Goal: Information Seeking & Learning: Learn about a topic

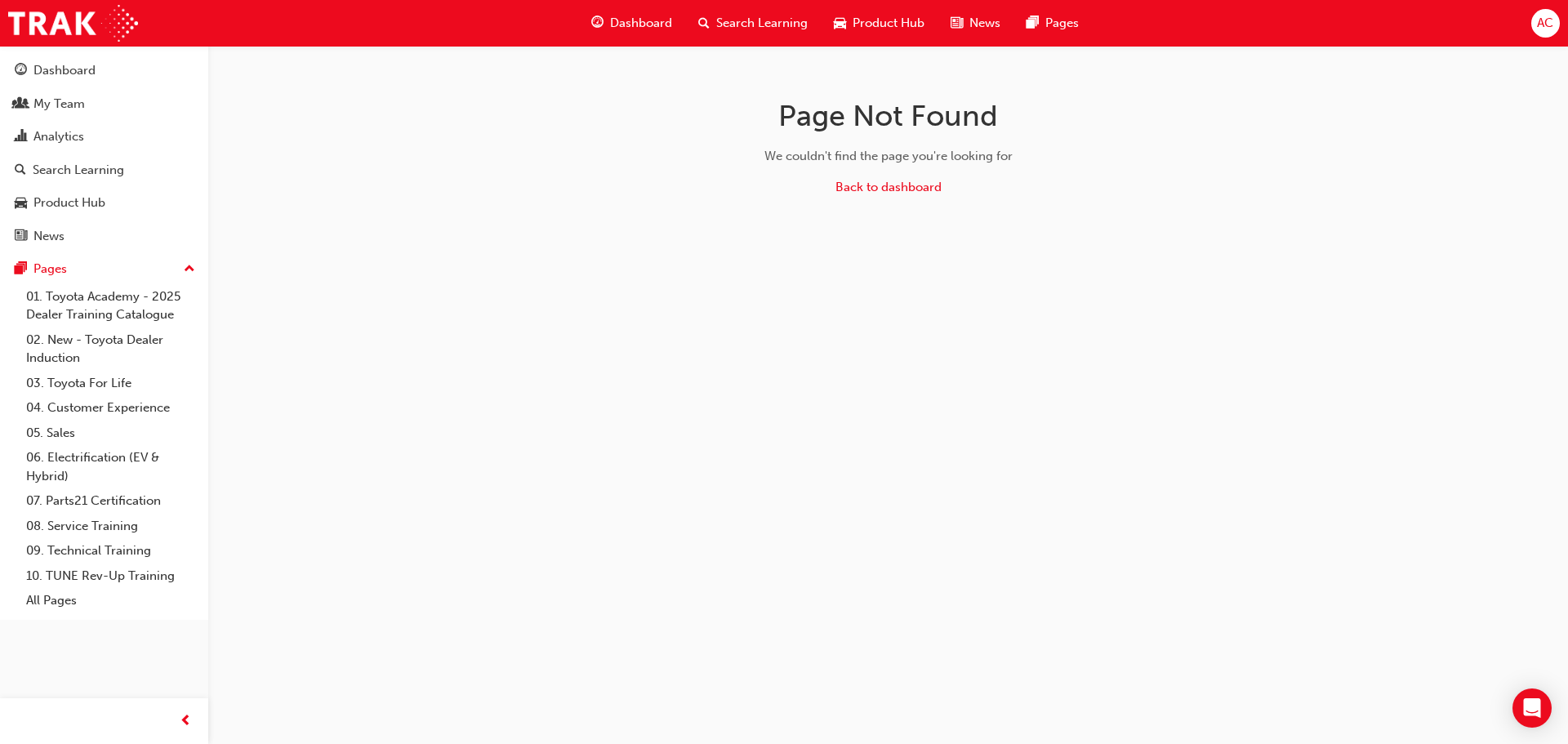
click at [646, 23] on span "Dashboard" at bounding box center [641, 23] width 62 height 19
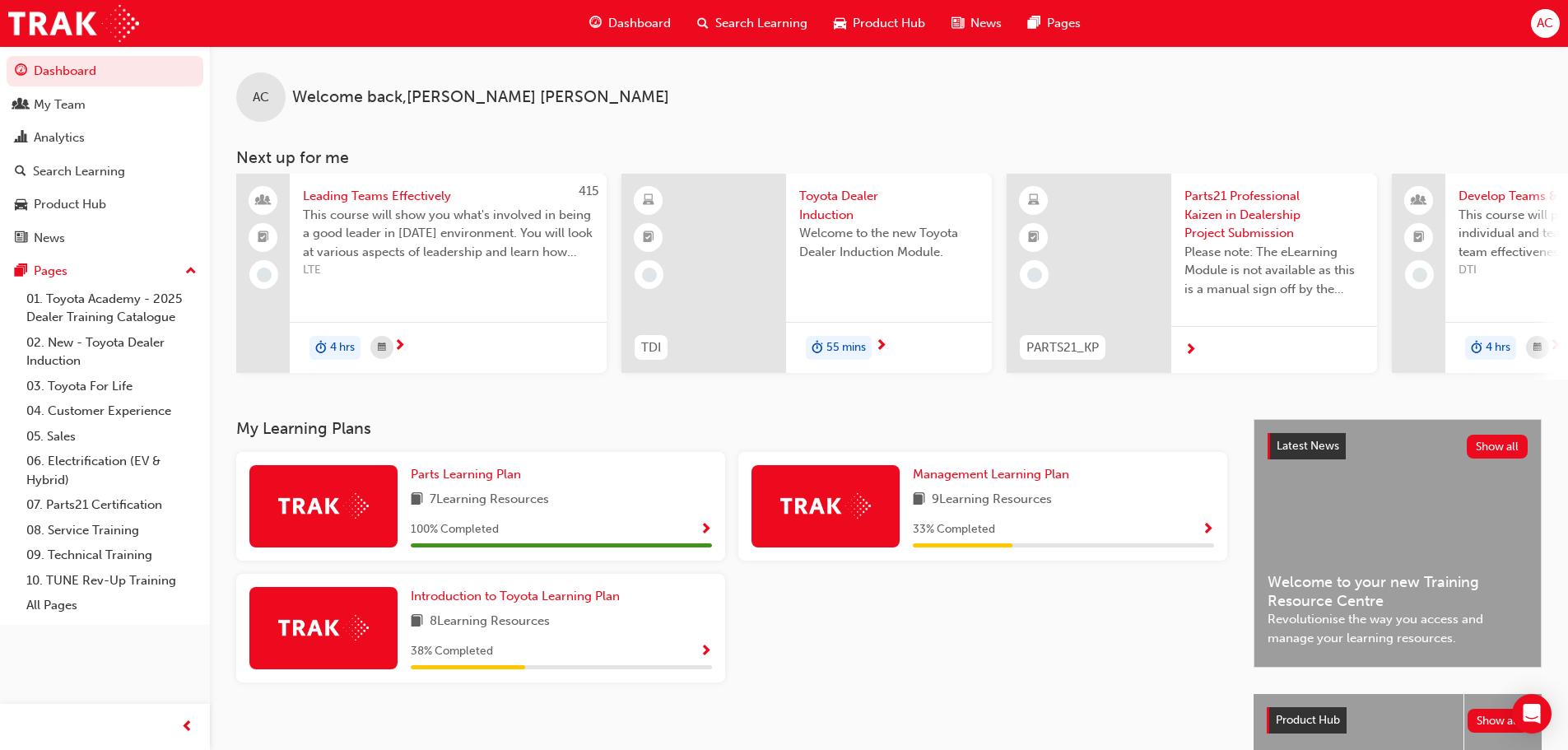
click at [756, 26] on span "Search Learning" at bounding box center [761, 24] width 93 height 19
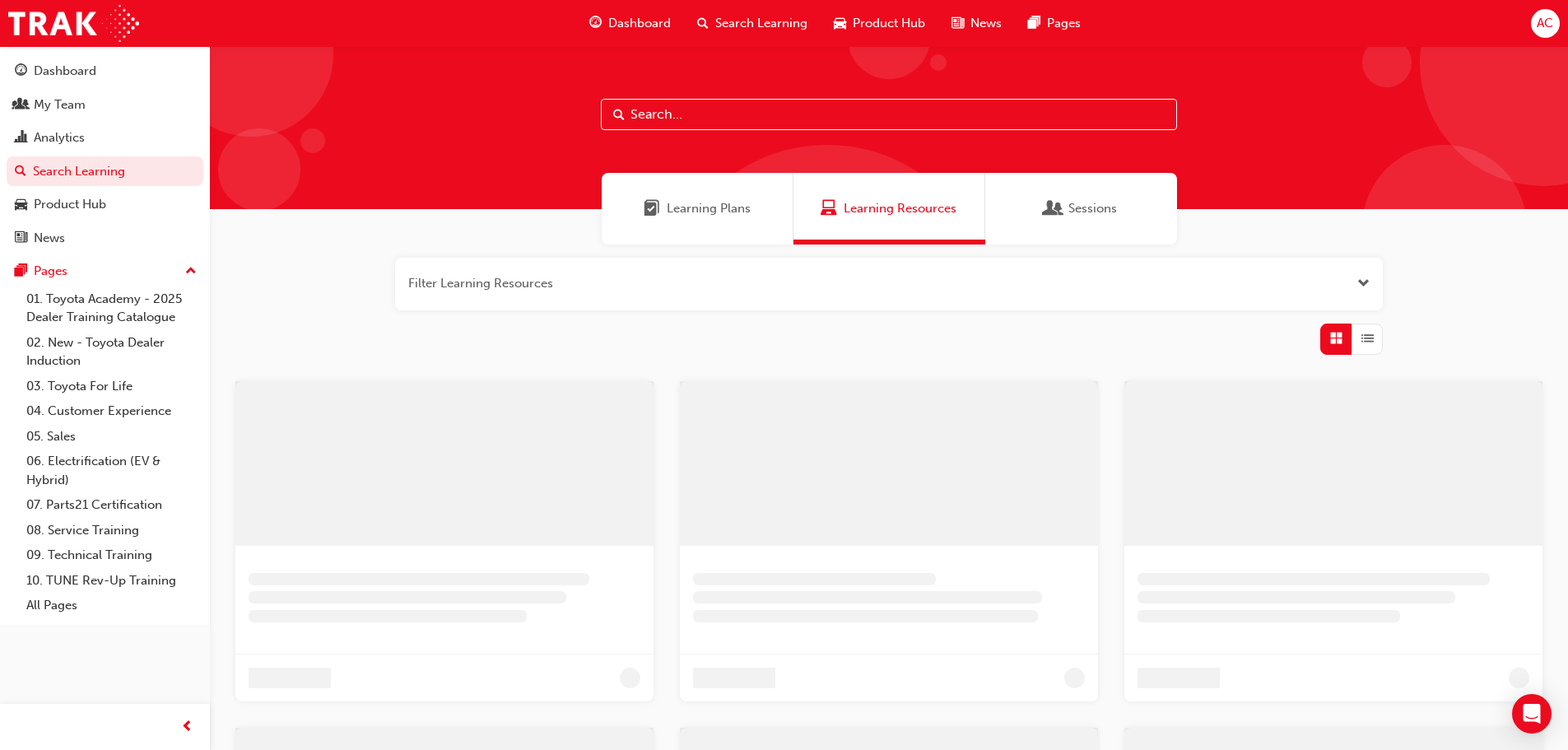
click at [727, 125] on input "text" at bounding box center [888, 114] width 576 height 31
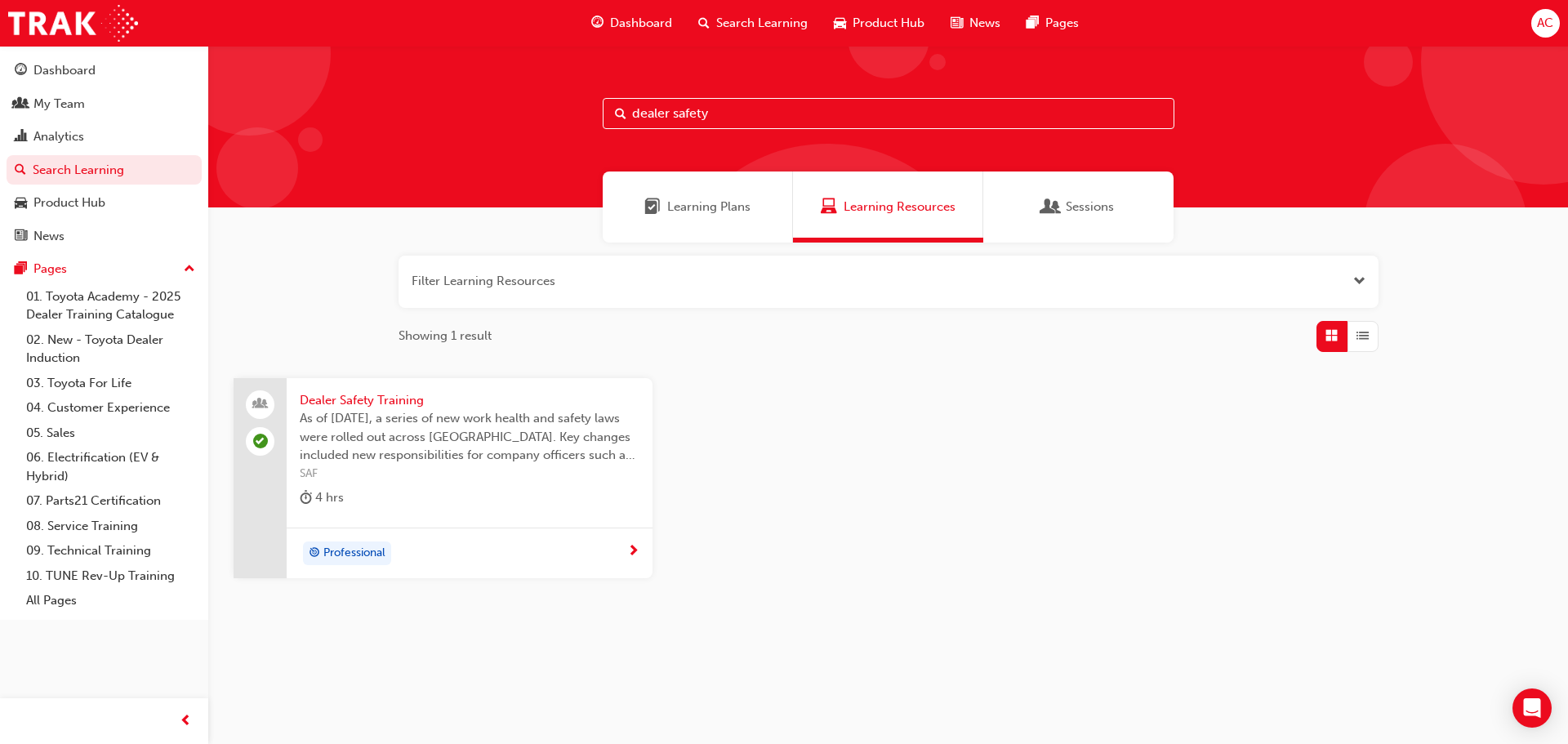
type input "dealer safety"
click at [389, 397] on span "Dealer Safety Training" at bounding box center [469, 401] width 340 height 19
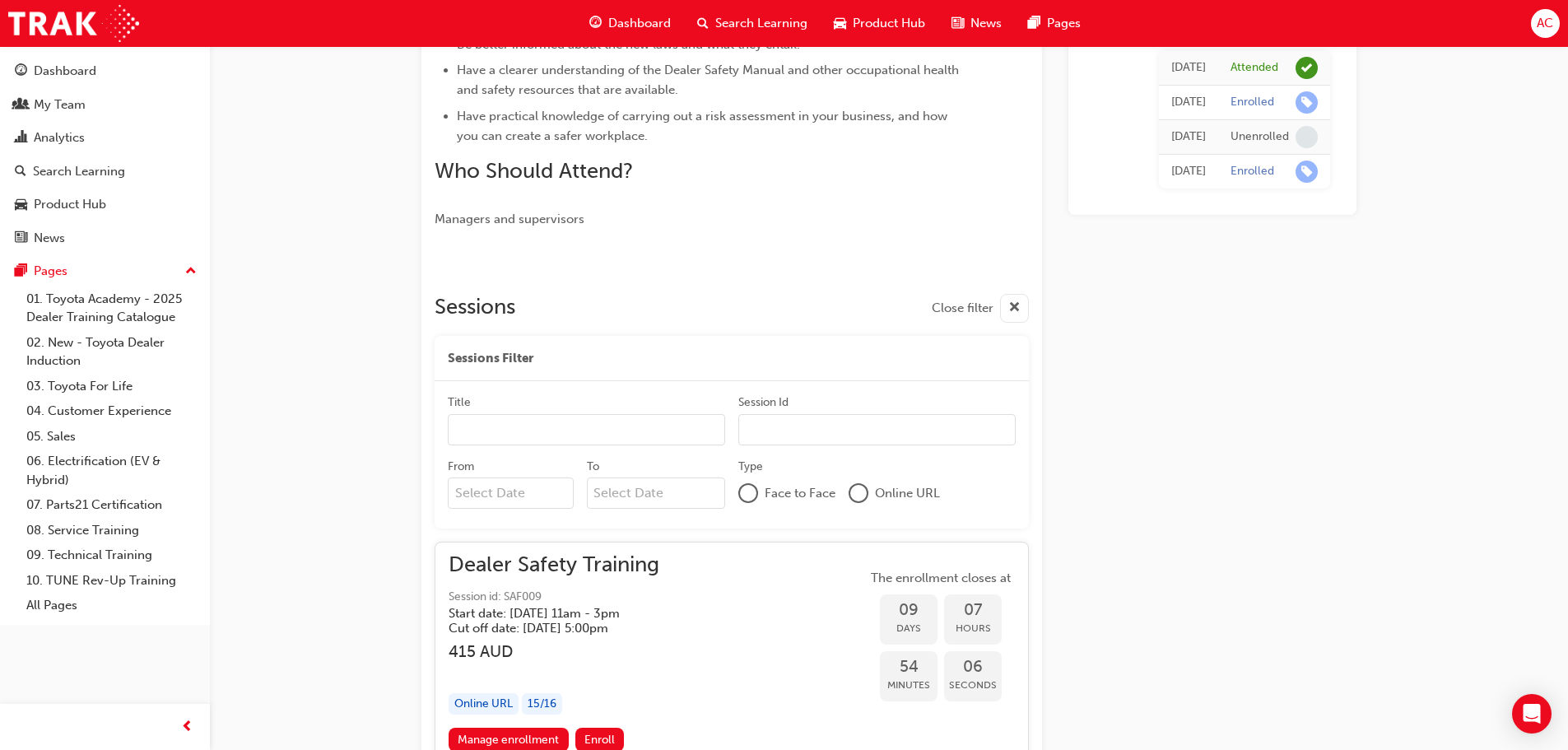
scroll to position [706, 0]
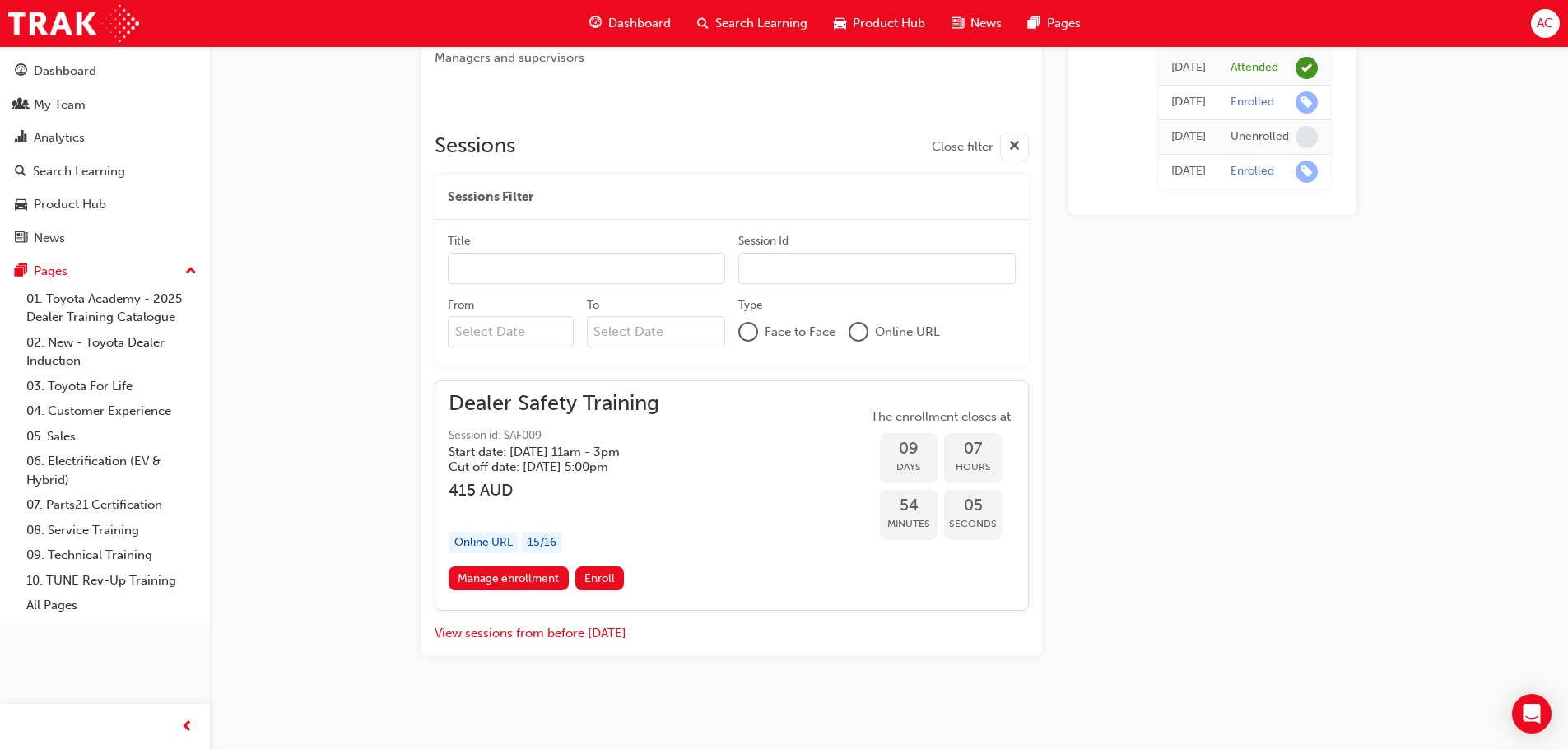
click at [632, 405] on span "Dealer Safety Training" at bounding box center [553, 404] width 211 height 19
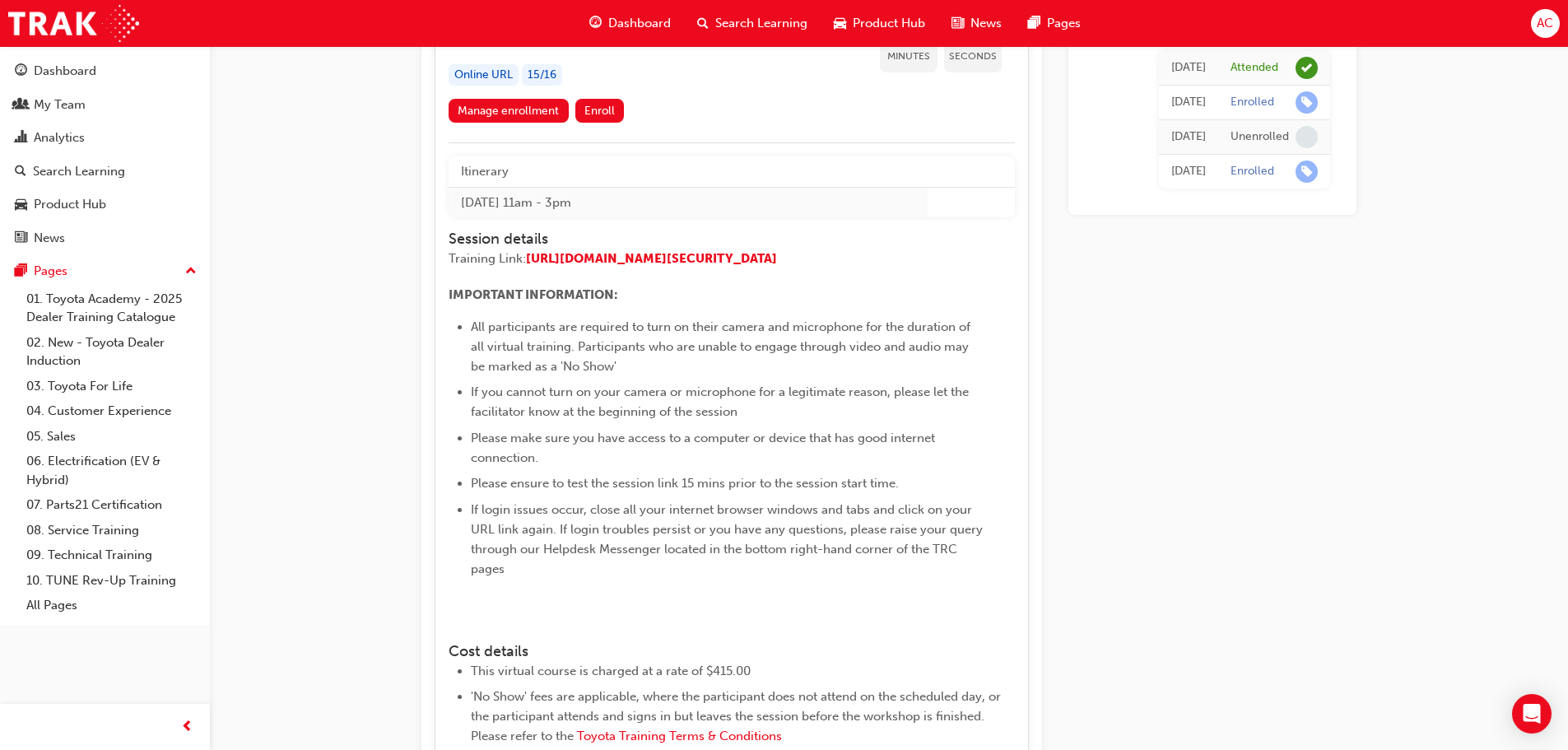
scroll to position [788, 0]
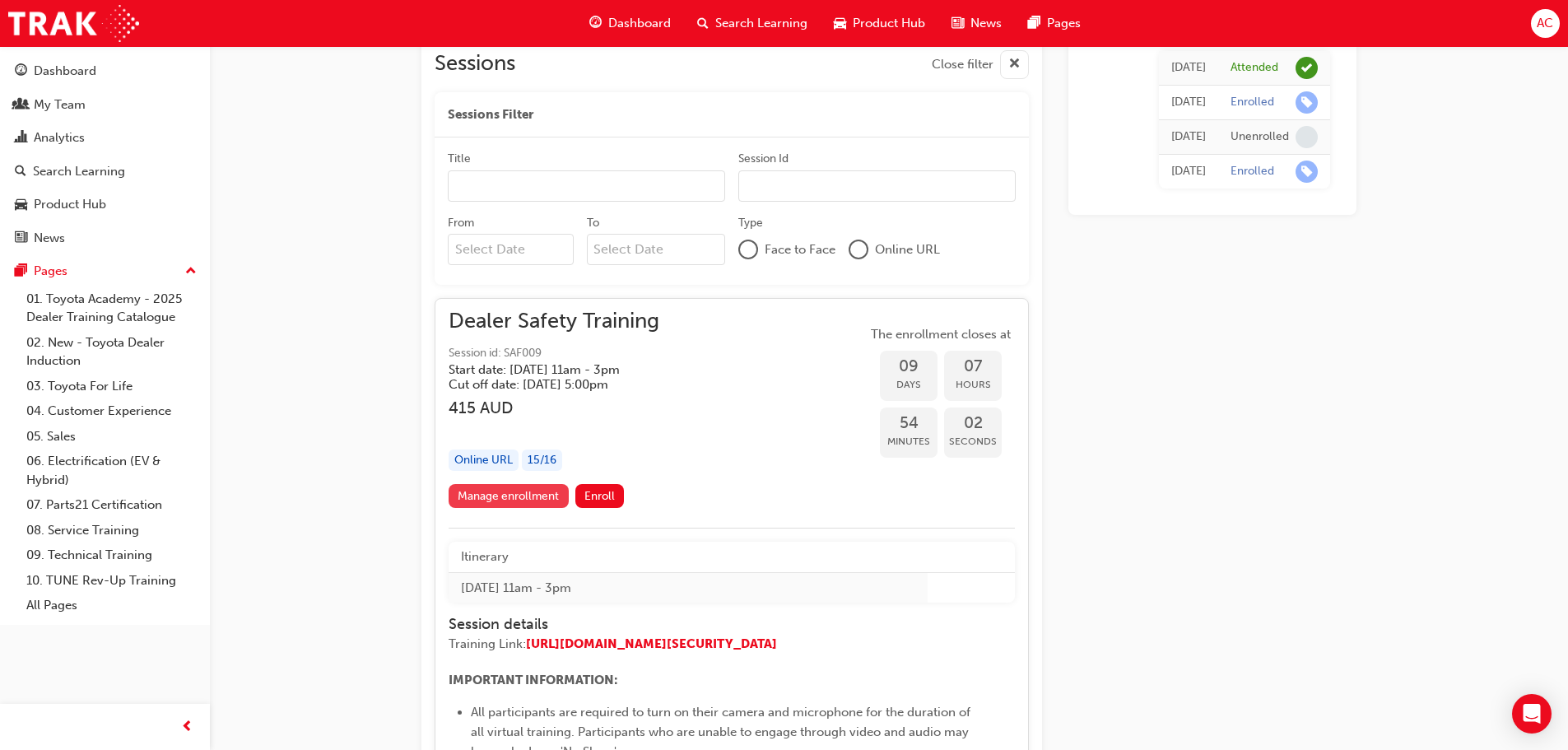
click at [540, 488] on link "Manage enrollment" at bounding box center [508, 496] width 120 height 24
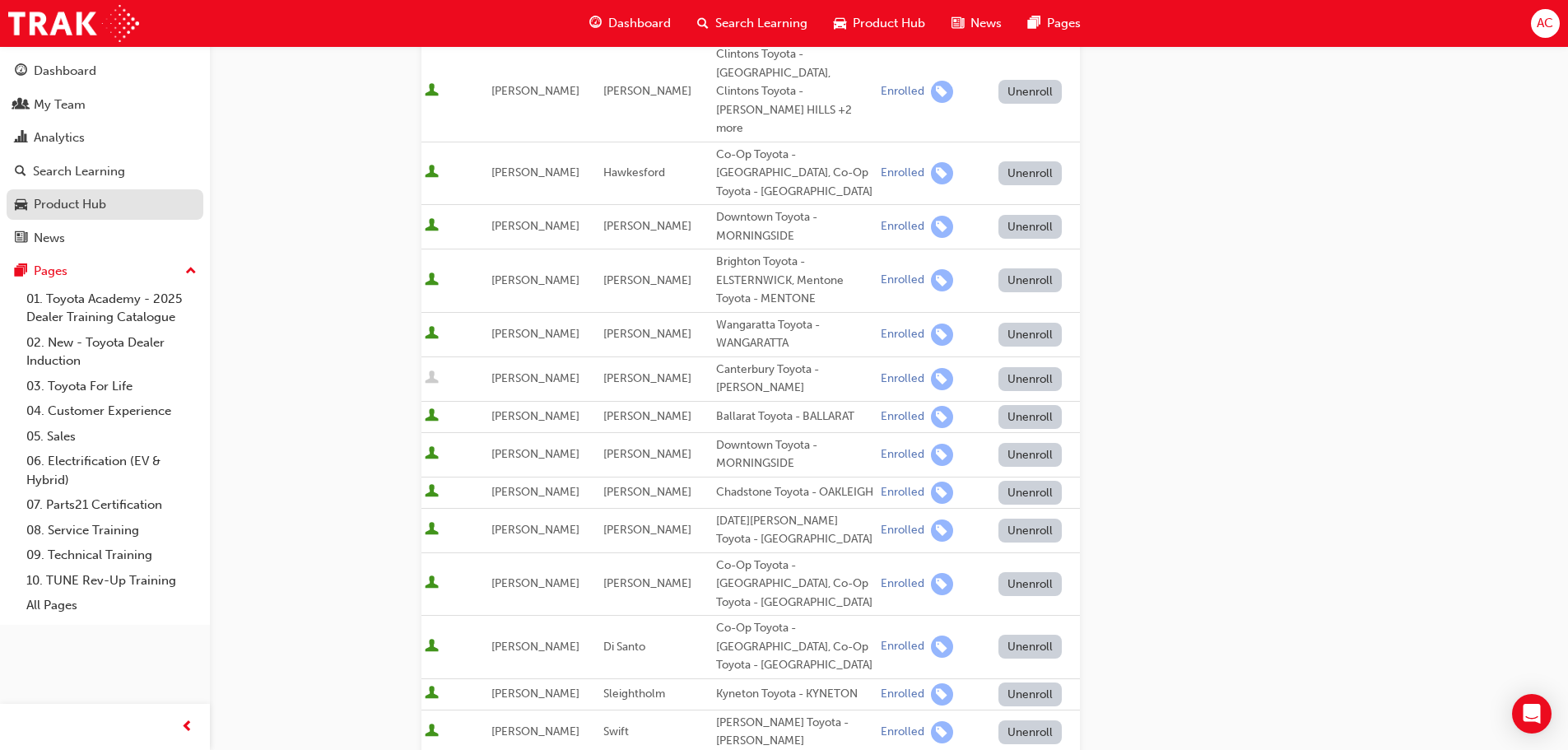
scroll to position [330, 0]
